Goal: Information Seeking & Learning: Learn about a topic

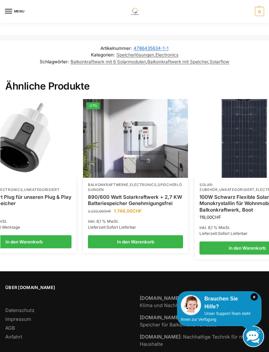
scroll to position [0, 148]
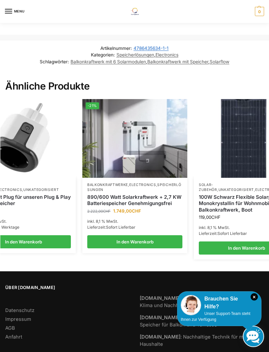
click at [145, 147] on img at bounding box center [134, 138] width 105 height 79
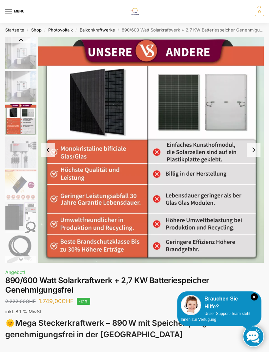
click at [23, 128] on img "3 / 12" at bounding box center [20, 119] width 31 height 31
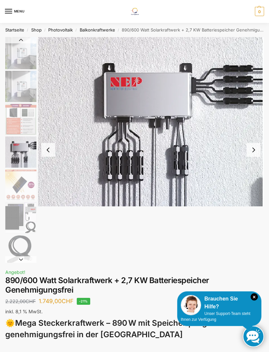
click at [24, 153] on img "4 / 12" at bounding box center [20, 152] width 31 height 31
click at [23, 187] on img "5 / 12" at bounding box center [20, 185] width 31 height 31
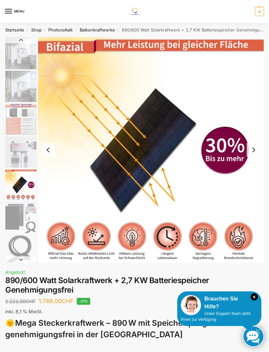
click at [23, 214] on img "6 / 12" at bounding box center [20, 217] width 31 height 31
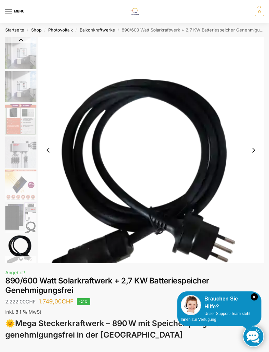
click at [26, 247] on img "7 / 12" at bounding box center [20, 250] width 31 height 31
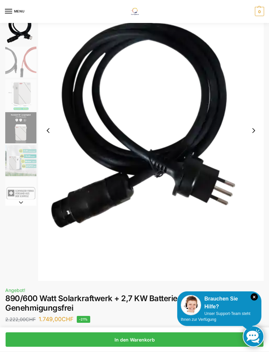
scroll to position [57, 0]
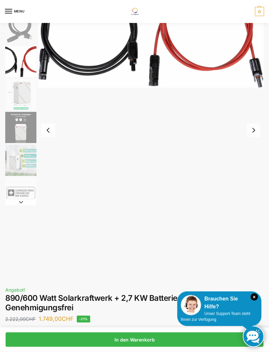
click at [25, 61] on img "8 / 12" at bounding box center [20, 61] width 31 height 31
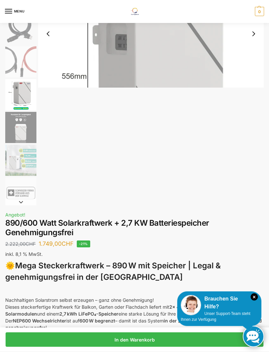
click at [21, 106] on img "9 / 12" at bounding box center [20, 94] width 31 height 31
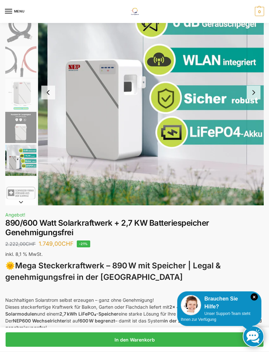
click at [26, 161] on img "11 / 12" at bounding box center [20, 160] width 31 height 31
click at [24, 192] on img "12 / 12" at bounding box center [20, 193] width 31 height 31
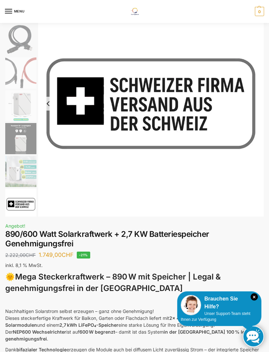
scroll to position [0, 0]
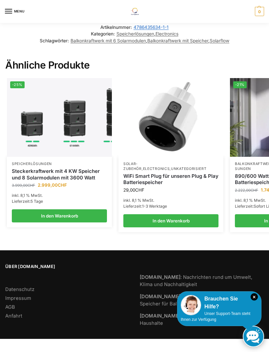
click at [75, 130] on img at bounding box center [59, 117] width 105 height 79
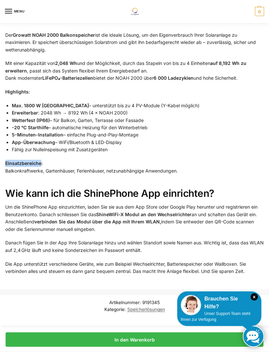
scroll to position [904, 0]
click at [252, 160] on p "Einsatzbereiche: Balkonkraftwerke, Gartenhäuser, Ferienhäuser, netzunabhängige …" at bounding box center [134, 167] width 259 height 15
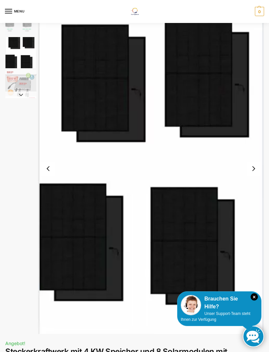
scroll to position [0, 0]
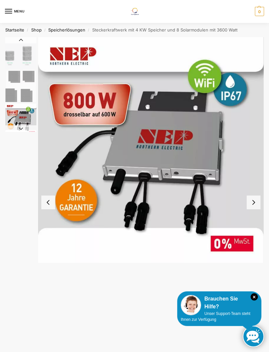
click at [22, 119] on img "3 / 9" at bounding box center [20, 119] width 31 height 31
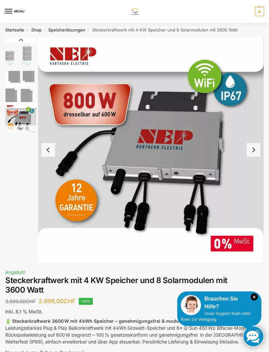
click at [20, 43] on button "Previous slide" at bounding box center [20, 40] width 31 height 7
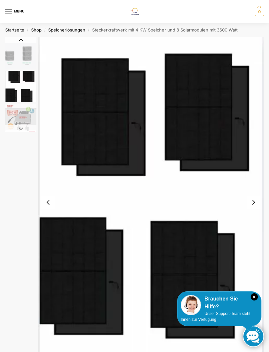
click at [19, 44] on img "1 / 9" at bounding box center [20, 53] width 31 height 32
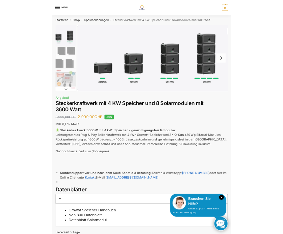
scroll to position [0, 170]
